Goal: Use online tool/utility: Utilize a website feature to perform a specific function

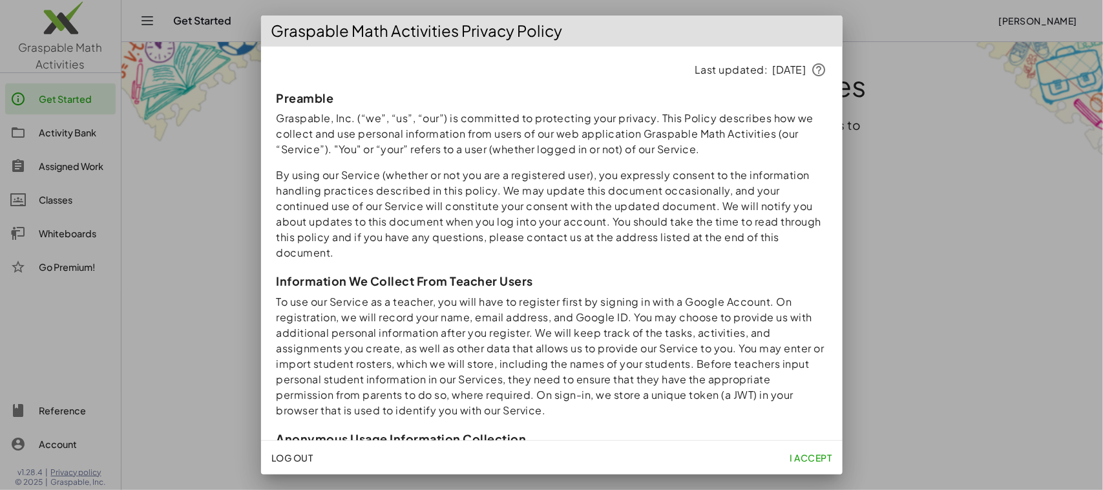
click at [899, 189] on div at bounding box center [551, 245] width 1103 height 490
click at [853, 107] on div at bounding box center [551, 245] width 1103 height 490
click at [808, 435] on span "I accept" at bounding box center [810, 458] width 42 height 12
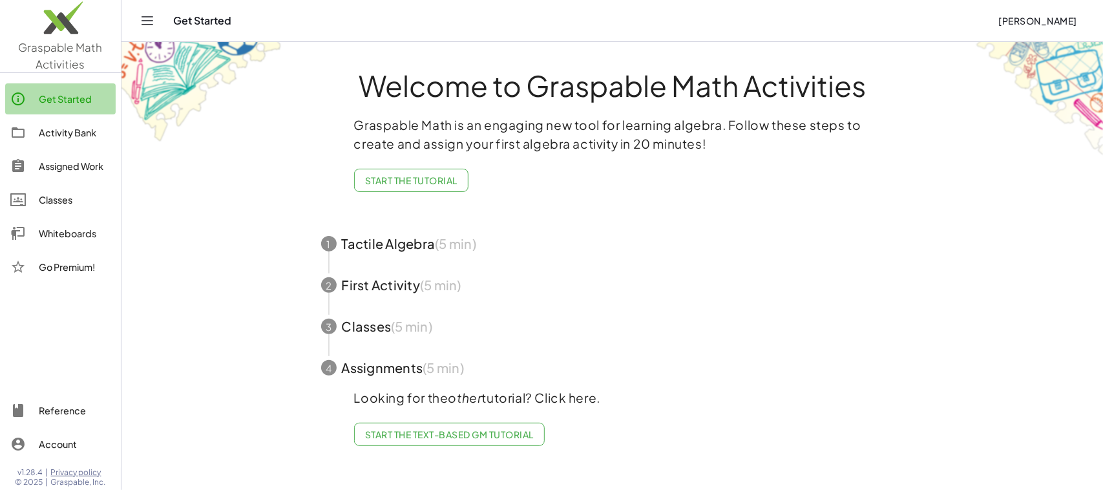
click at [63, 89] on link "Get Started" at bounding box center [60, 98] width 110 height 31
click at [59, 127] on div "Activity Bank" at bounding box center [75, 133] width 72 height 16
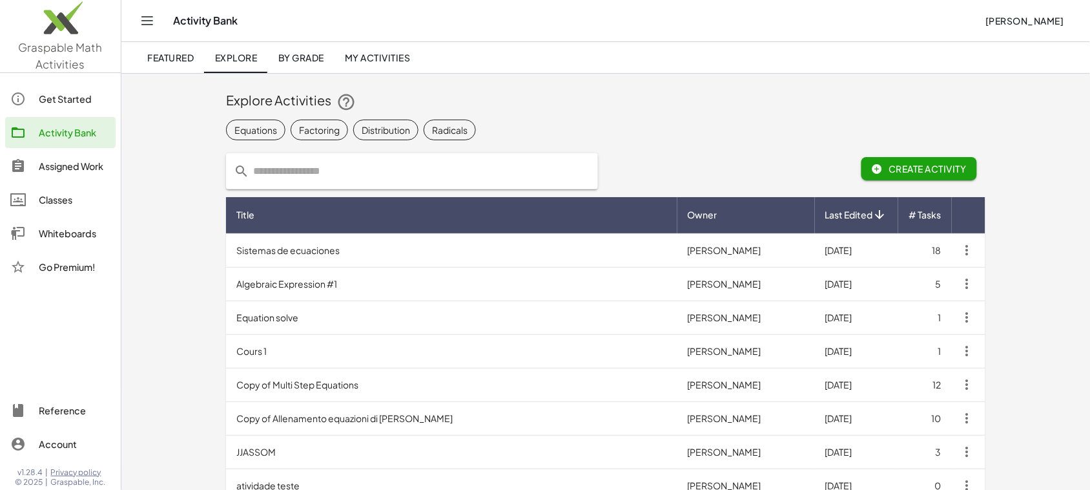
click at [929, 168] on span "Create Activity" at bounding box center [919, 169] width 95 height 12
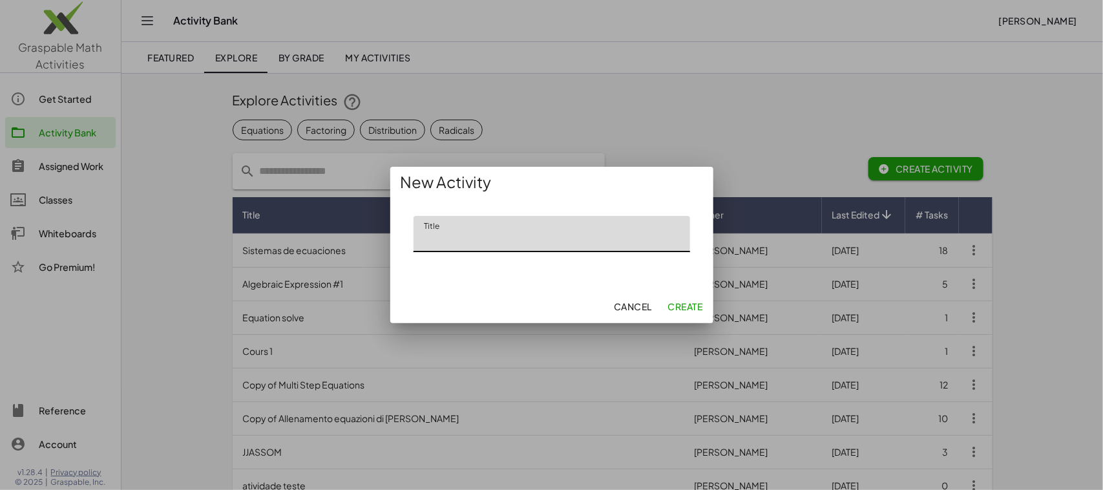
click at [535, 163] on div at bounding box center [551, 245] width 1103 height 490
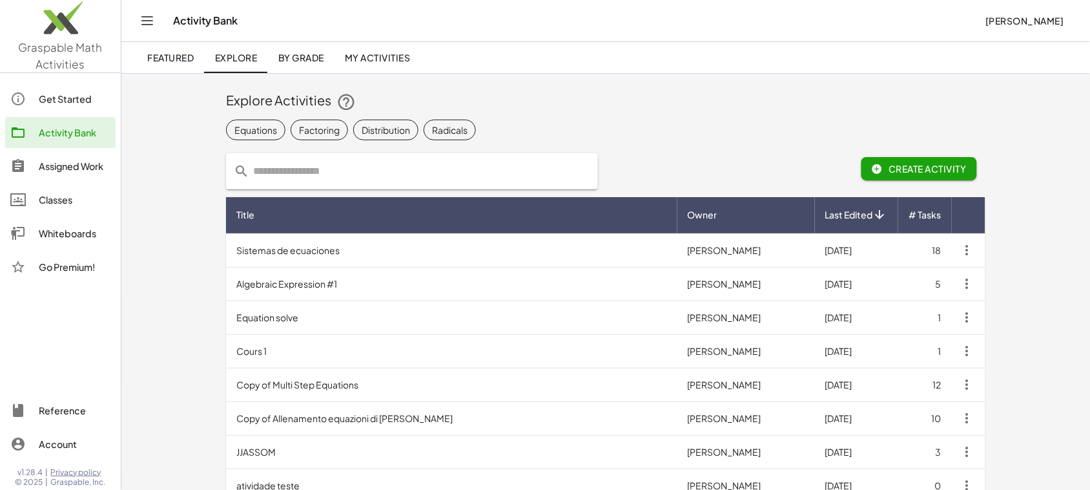
click at [153, 21] on icon "Toggle navigation" at bounding box center [148, 21] width 16 height 16
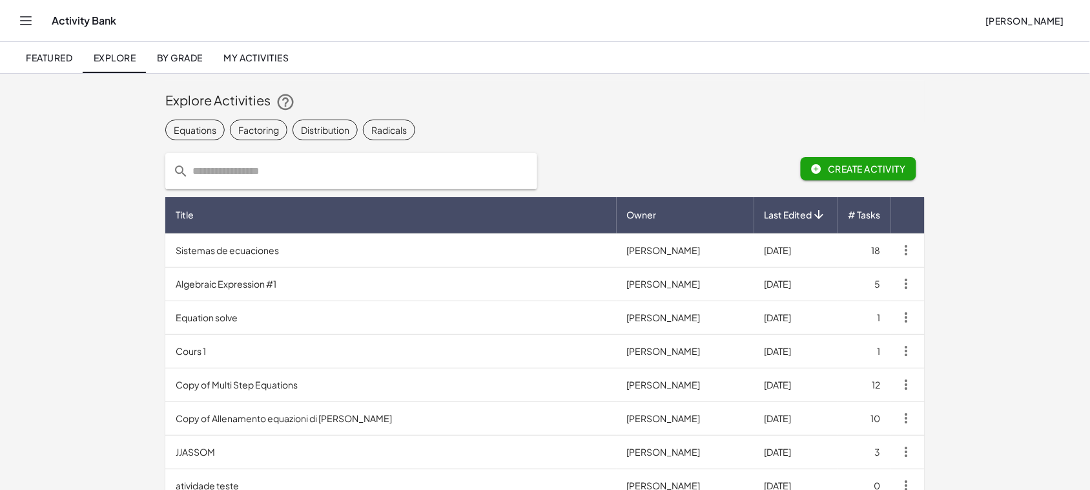
click at [266, 247] on td "Sistemas de ecuaciones" at bounding box center [391, 250] width 452 height 34
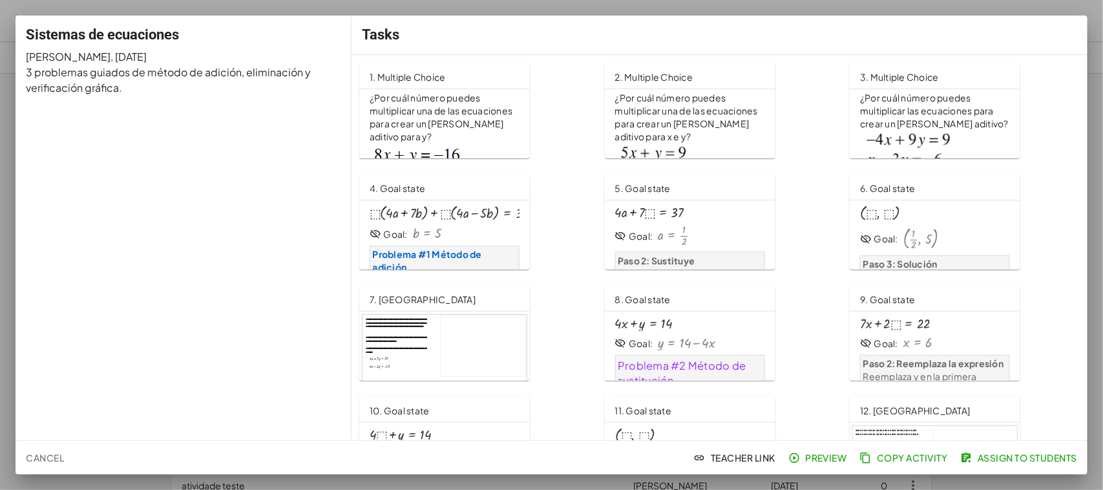
click at [5, 376] on div at bounding box center [551, 245] width 1103 height 490
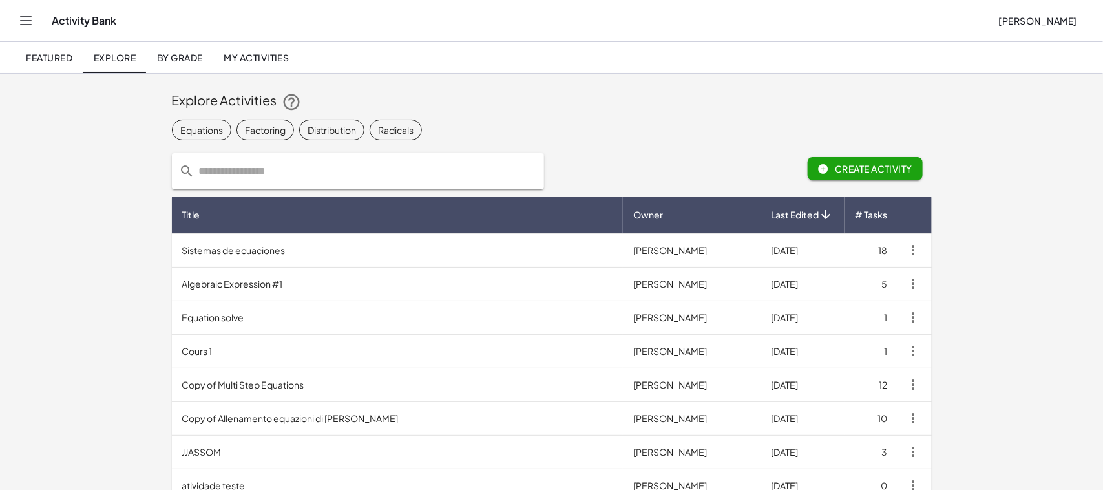
click at [76, 18] on div "Activity Bank" at bounding box center [520, 20] width 936 height 13
drag, startPoint x: 23, startPoint y: 0, endPoint x: 45, endPoint y: 48, distance: 53.2
click at [45, 48] on link "Featured" at bounding box center [49, 57] width 67 height 31
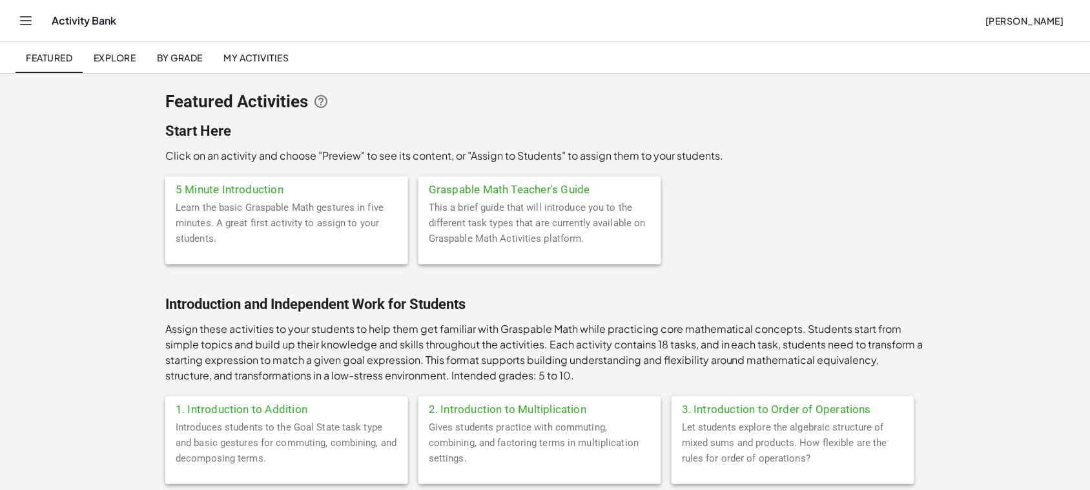
scroll to position [81, 0]
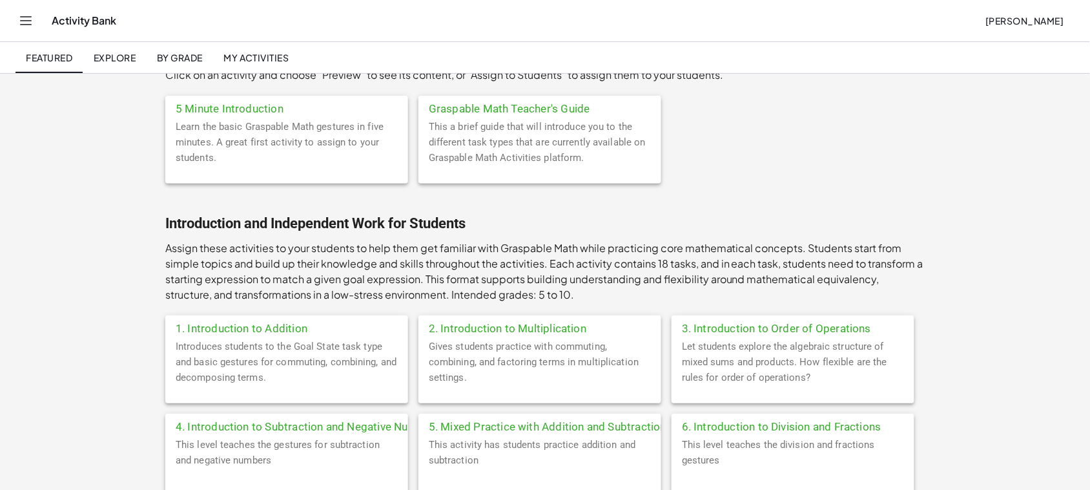
click at [501, 163] on div "This a brief guide that will introduce you to the different task types that are…" at bounding box center [540, 151] width 243 height 65
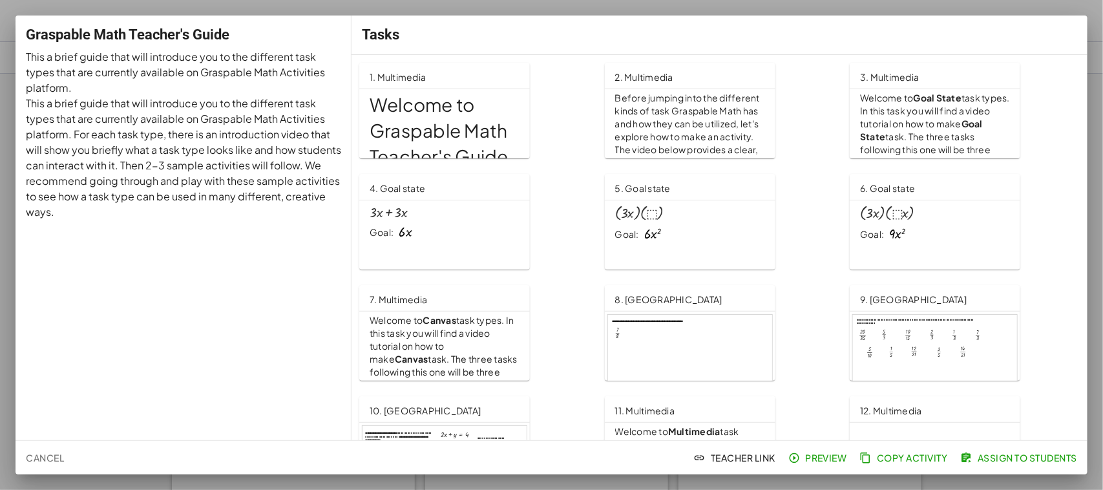
click at [969, 435] on span "Assign to Students" at bounding box center [1020, 458] width 114 height 12
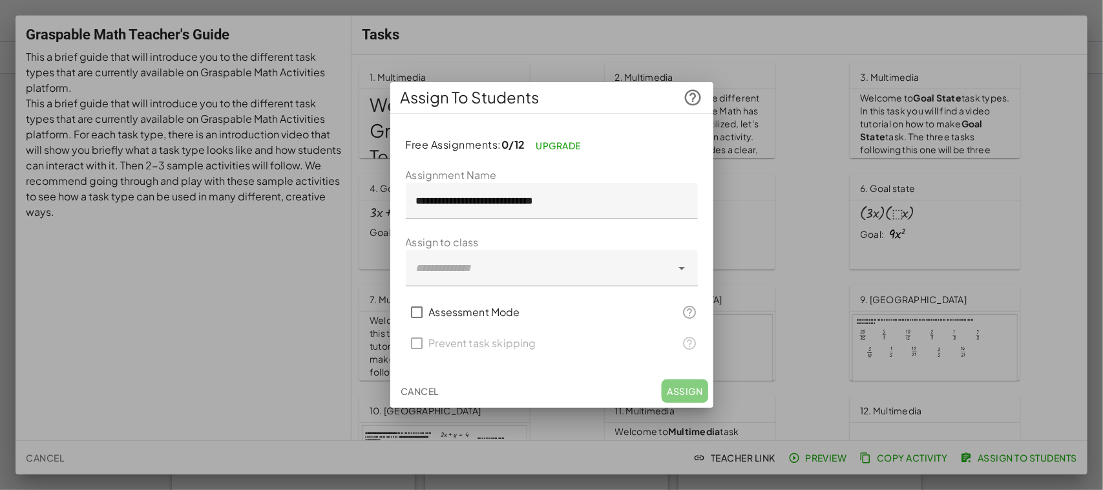
click at [242, 280] on div at bounding box center [551, 245] width 1103 height 490
click at [430, 385] on span "Cancel" at bounding box center [420, 391] width 38 height 12
click at [427, 388] on span "Cancel" at bounding box center [420, 391] width 38 height 12
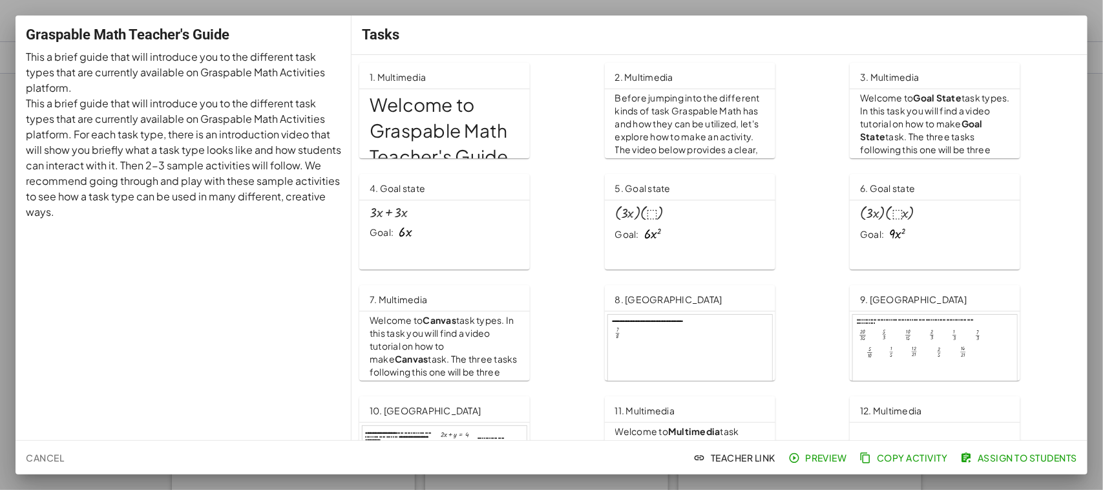
click at [0, 127] on div at bounding box center [551, 245] width 1103 height 490
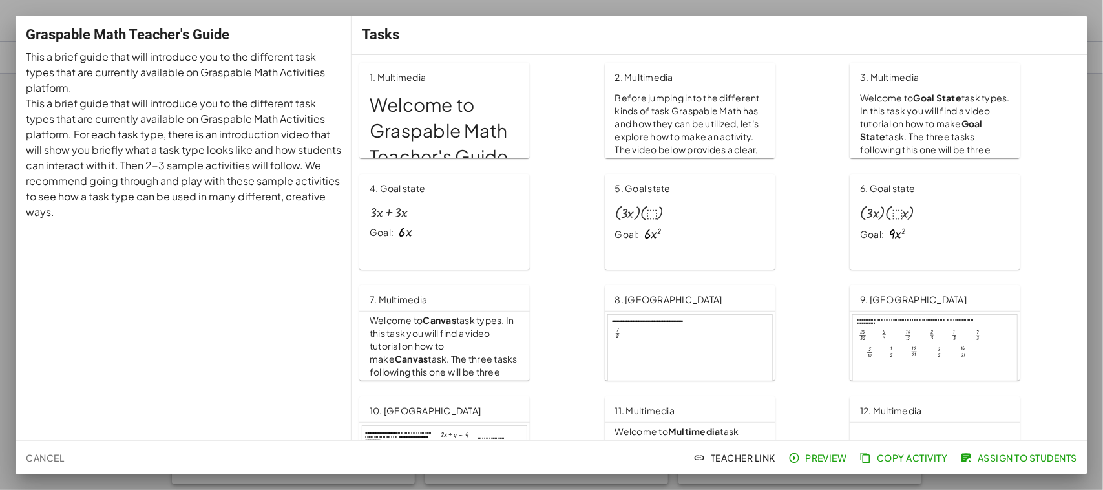
drag, startPoint x: 37, startPoint y: 452, endPoint x: 168, endPoint y: 1, distance: 470.1
click at [39, 435] on span "Cancel" at bounding box center [45, 458] width 38 height 12
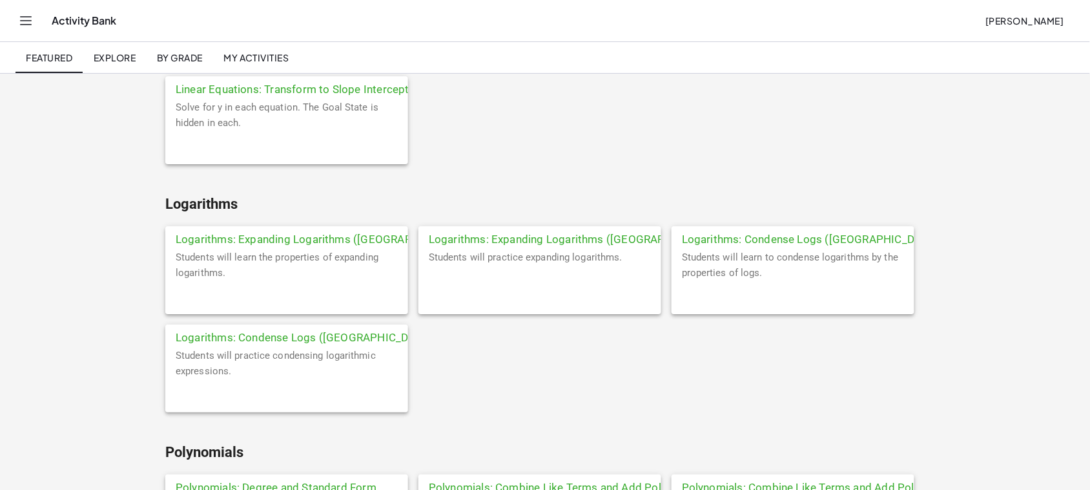
scroll to position [3149, 0]
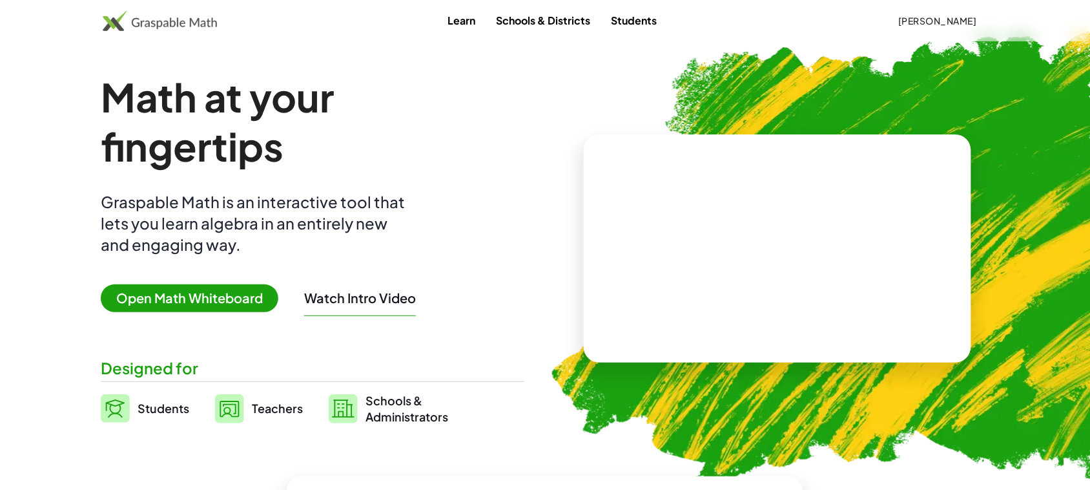
click at [199, 293] on span "Open Math Whiteboard" at bounding box center [190, 298] width 178 height 28
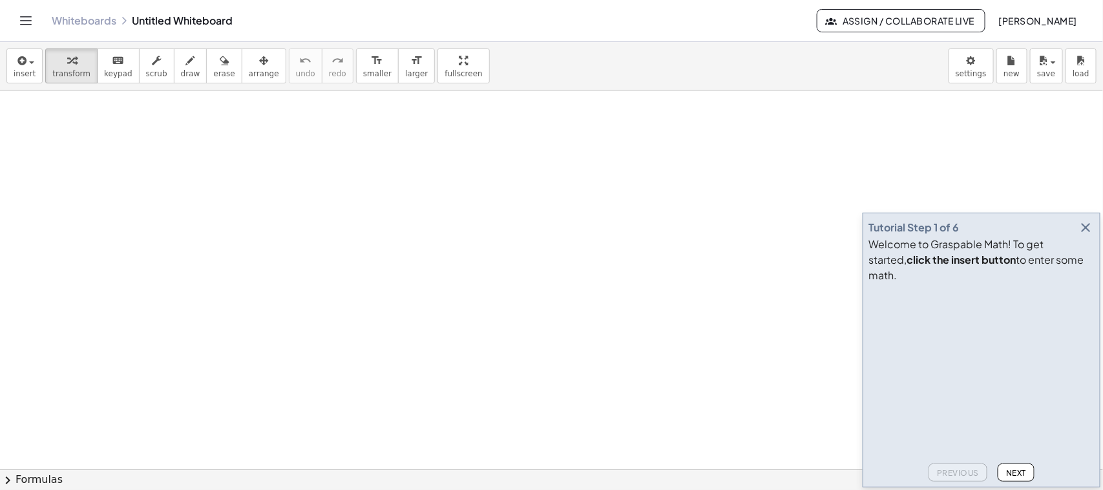
click at [1089, 235] on icon "button" at bounding box center [1086, 228] width 16 height 16
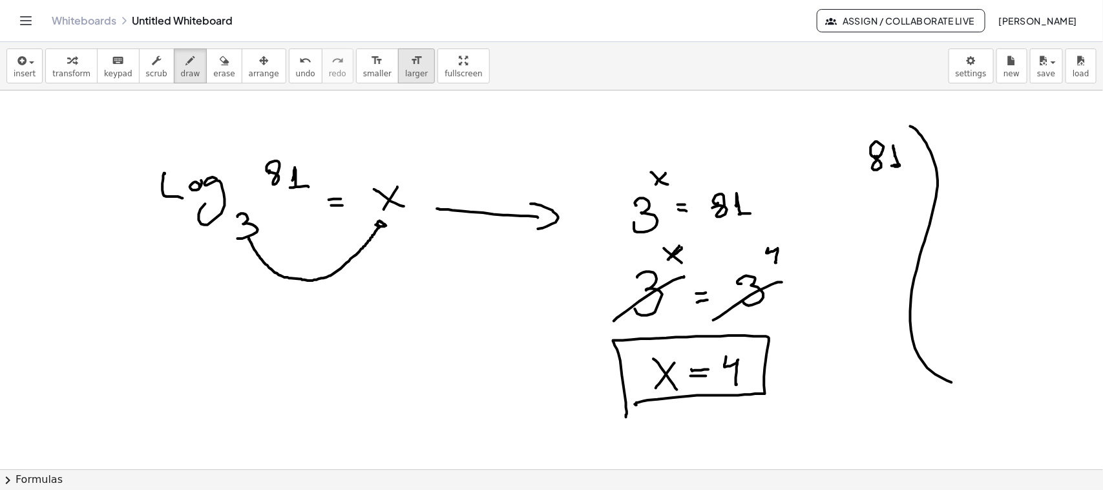
drag, startPoint x: 204, startPoint y: 75, endPoint x: 373, endPoint y: 73, distance: 168.6
click at [216, 72] on span "erase" at bounding box center [223, 73] width 21 height 9
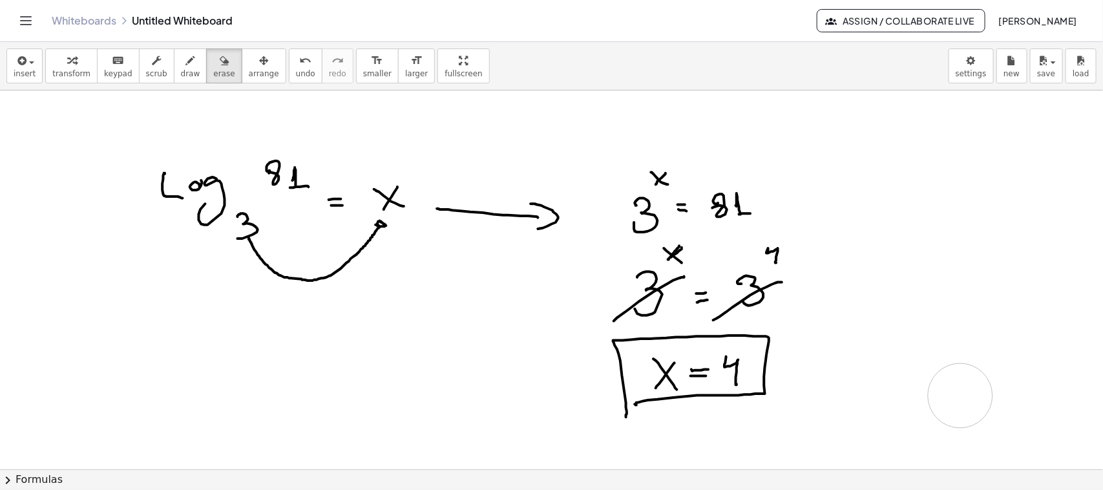
drag, startPoint x: 892, startPoint y: 162, endPoint x: 964, endPoint y: 323, distance: 177.0
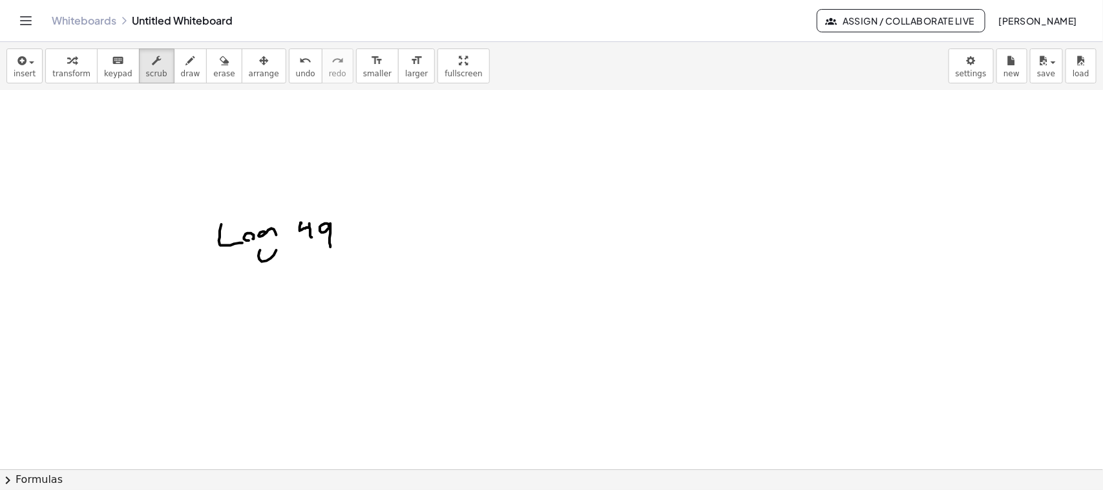
scroll to position [694, 0]
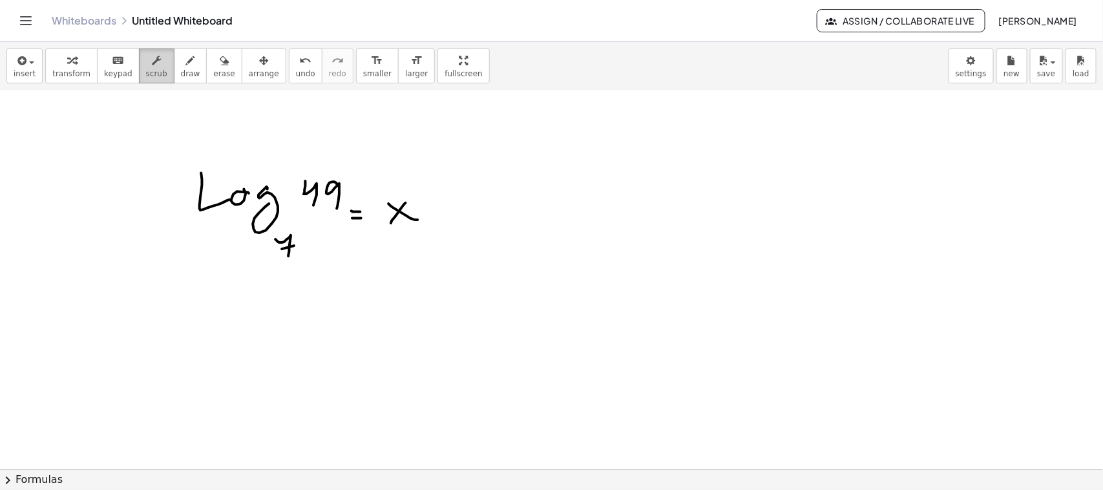
click at [139, 59] on button "scrub" at bounding box center [157, 65] width 36 height 35
click at [181, 76] on span "draw" at bounding box center [190, 73] width 19 height 9
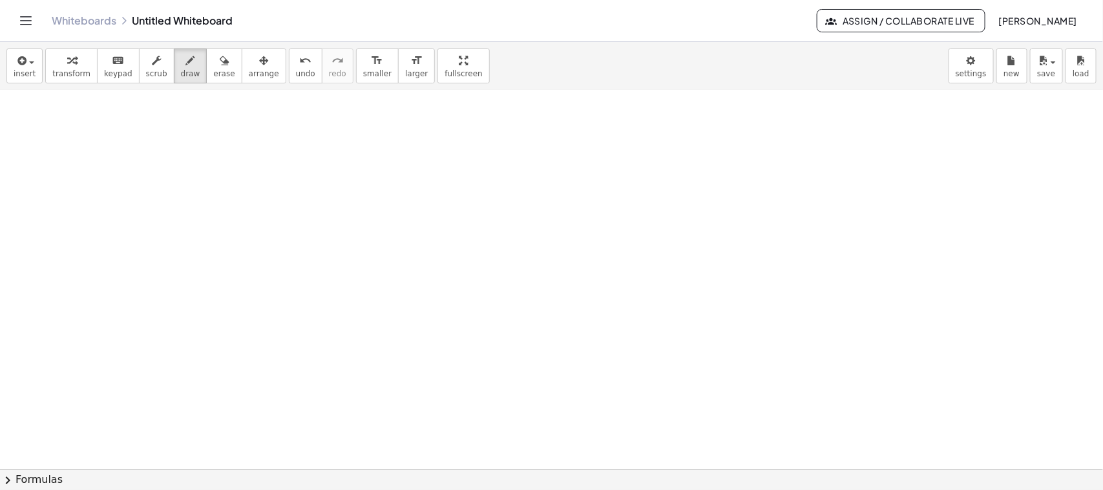
scroll to position [1080, 0]
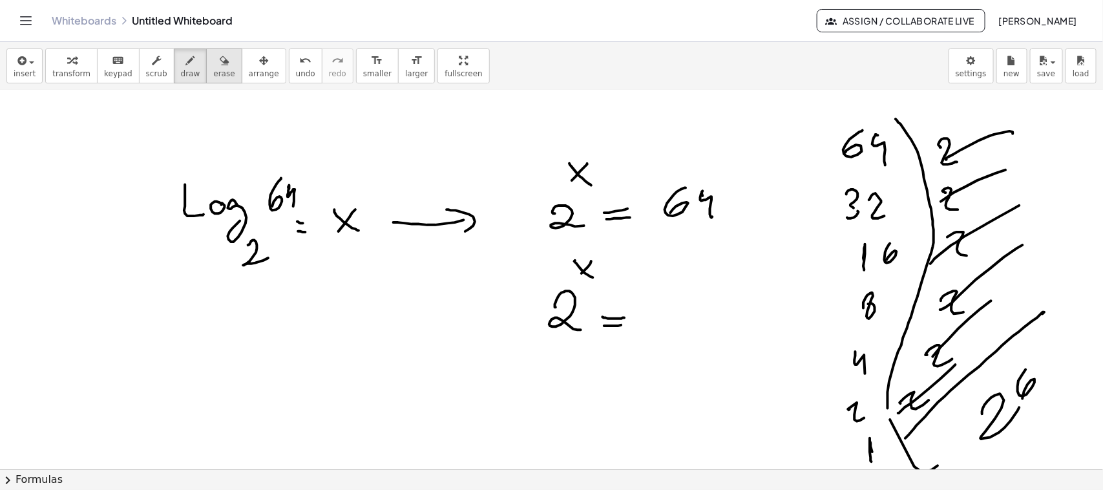
click at [214, 65] on div "button" at bounding box center [223, 60] width 21 height 16
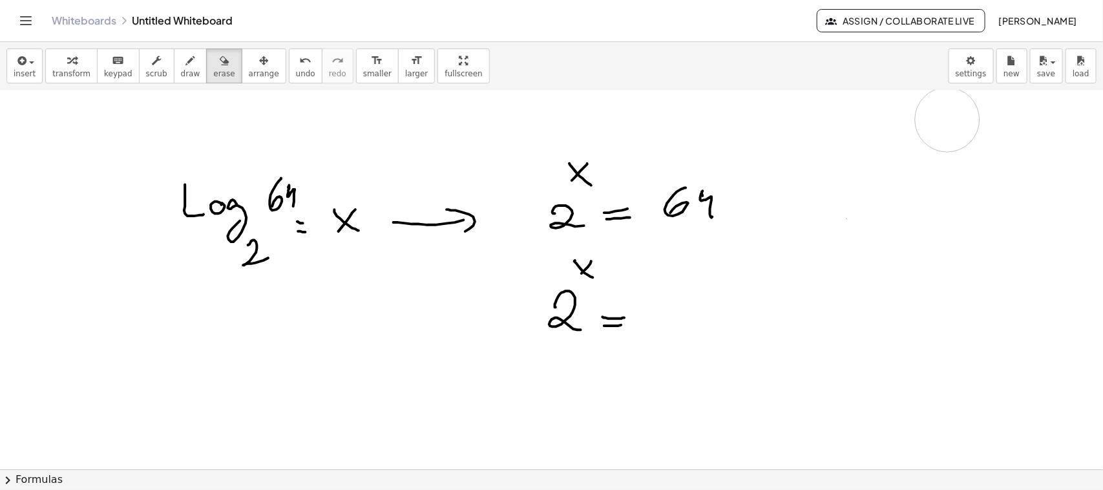
drag, startPoint x: 945, startPoint y: 460, endPoint x: 1072, endPoint y: 121, distance: 361.7
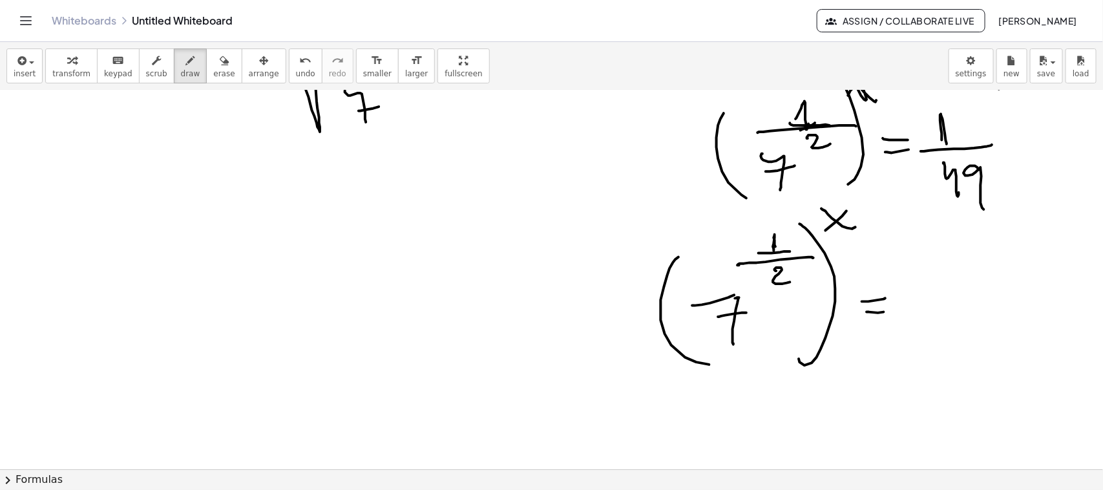
scroll to position [1594, 0]
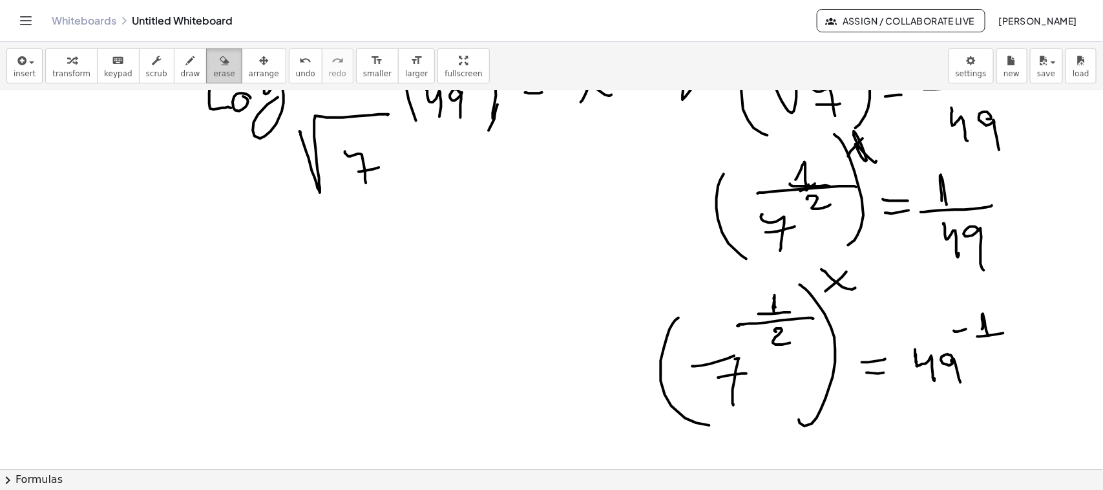
click at [213, 72] on span "erase" at bounding box center [223, 73] width 21 height 9
drag, startPoint x: 922, startPoint y: 357, endPoint x: 654, endPoint y: 124, distance: 354.9
click at [186, 65] on icon "button" at bounding box center [190, 61] width 9 height 16
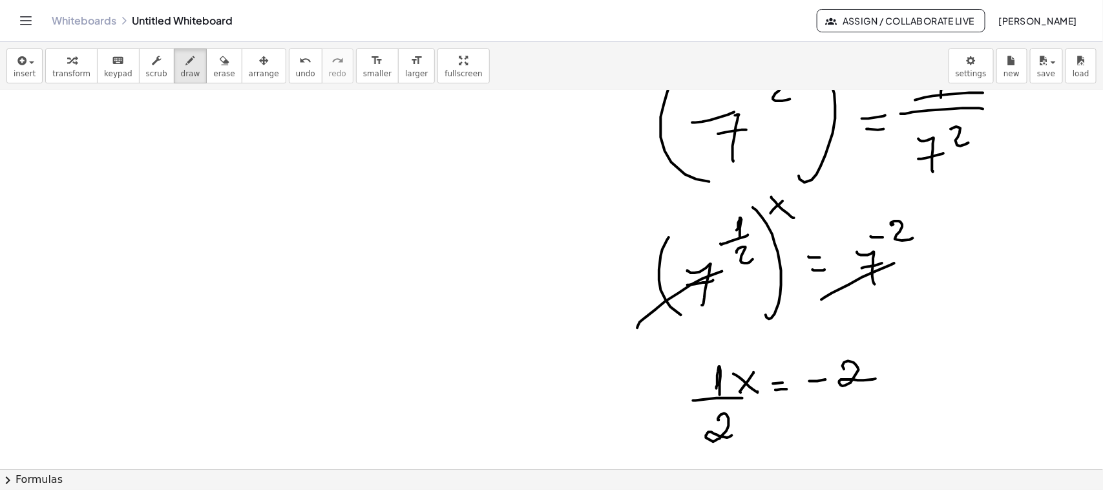
scroll to position [1812, 0]
